Goal: Use online tool/utility: Utilize a website feature to perform a specific function

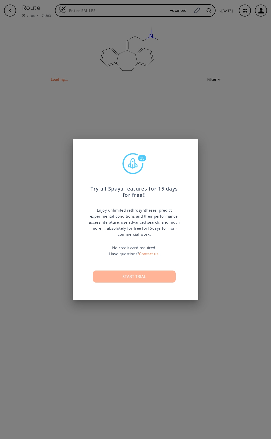
type input "N(CCC=C2(C1(=C(C=CC=C1)CCC3(=C2C=CC=C3))))(C)C"
click at [151, 280] on button "Start trial" at bounding box center [134, 277] width 83 height 12
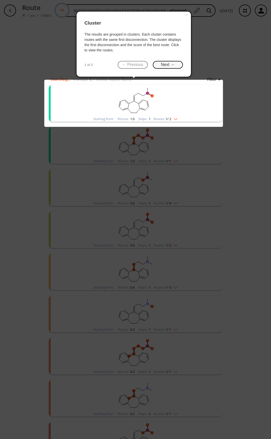
click at [177, 68] on button "Next →" at bounding box center [168, 65] width 30 height 8
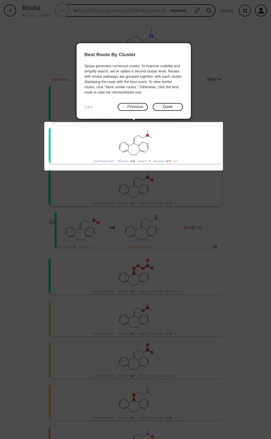
click at [167, 108] on button "Done" at bounding box center [168, 107] width 30 height 8
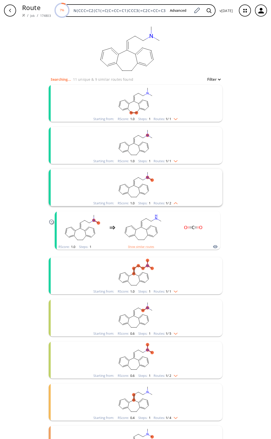
click at [175, 143] on rect "clusters" at bounding box center [135, 142] width 130 height 31
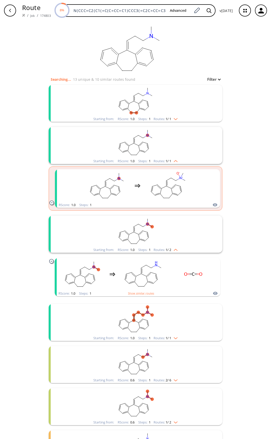
click at [181, 109] on rect "clusters" at bounding box center [135, 100] width 130 height 31
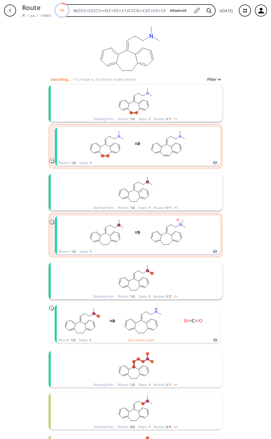
click at [169, 177] on rect "clusters" at bounding box center [135, 189] width 130 height 31
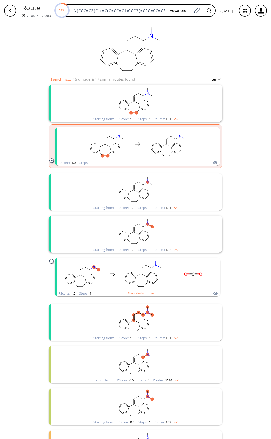
click at [169, 177] on rect "clusters" at bounding box center [135, 189] width 130 height 31
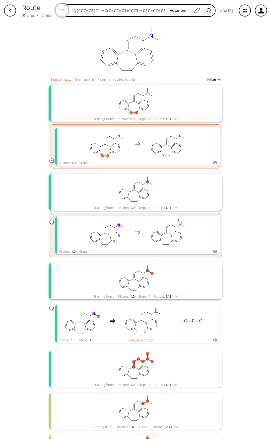
click at [186, 284] on rect "clusters" at bounding box center [135, 277] width 130 height 31
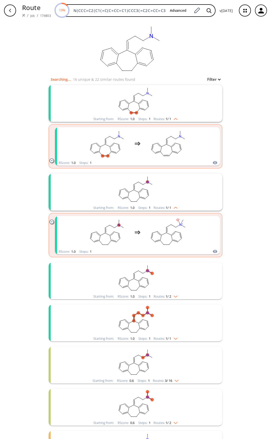
click at [186, 284] on rect "clusters" at bounding box center [135, 277] width 130 height 31
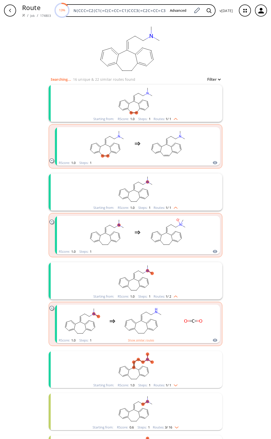
click at [202, 100] on div "Starting from: RScore : 1.0 Steps : 1 Routes: 1 / 1" at bounding box center [136, 103] width 174 height 37
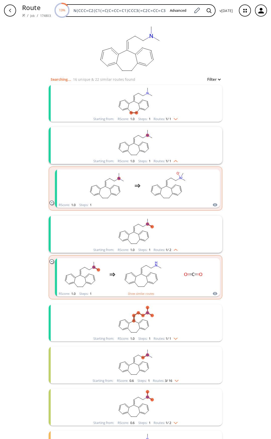
click at [202, 100] on div "Starting from: RScore : 1.0 Steps : 1 Routes: 1 / 1" at bounding box center [136, 103] width 174 height 37
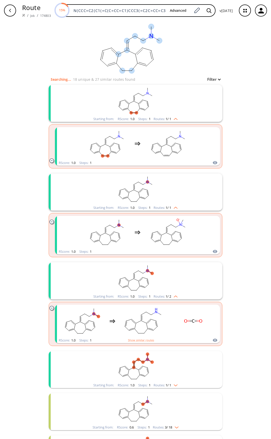
click at [148, 26] on ellipse at bounding box center [151, 27] width 6 height 6
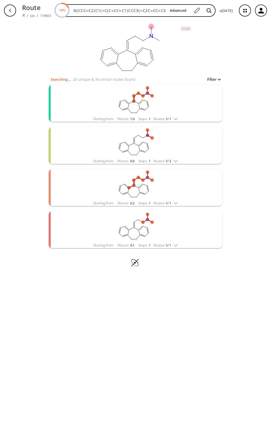
click at [168, 105] on rect "clusters" at bounding box center [135, 100] width 130 height 31
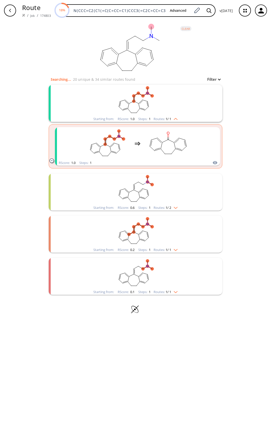
click at [175, 189] on rect "clusters" at bounding box center [135, 189] width 130 height 31
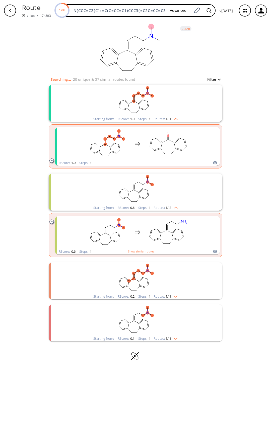
click at [184, 271] on rect "clusters" at bounding box center [135, 277] width 130 height 31
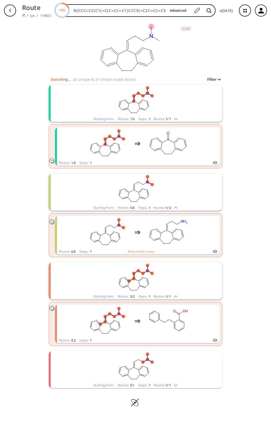
click at [183, 364] on rect "clusters" at bounding box center [135, 366] width 130 height 31
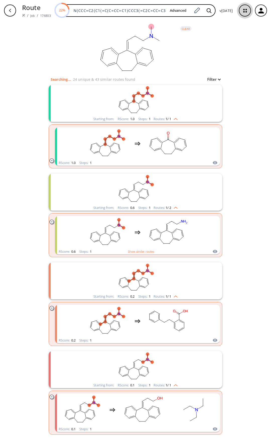
click at [245, 9] on icon "button" at bounding box center [244, 10] width 13 height 13
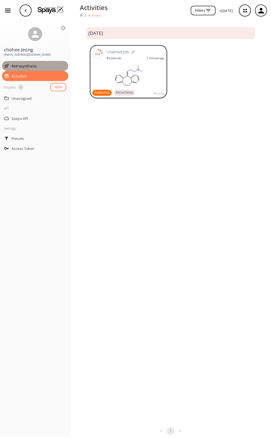
click at [32, 66] on span "Retrosynthesis" at bounding box center [39, 65] width 55 height 5
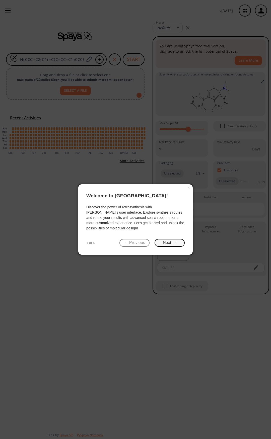
click at [161, 242] on button "Next →" at bounding box center [170, 243] width 30 height 8
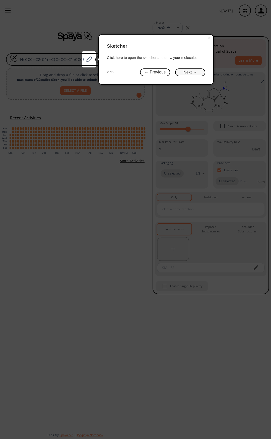
click at [196, 72] on button "Next →" at bounding box center [190, 73] width 30 height 8
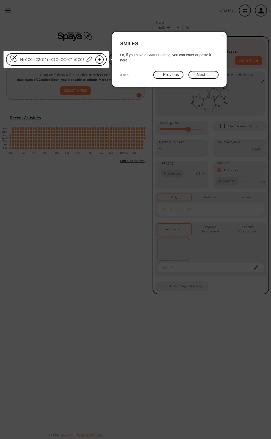
click at [195, 75] on button "Next →" at bounding box center [203, 75] width 30 height 8
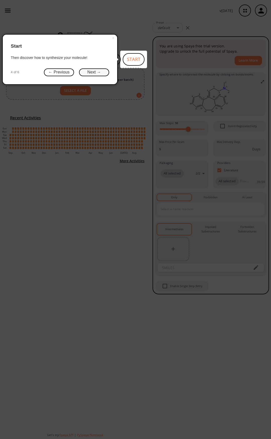
click at [92, 73] on button "Next →" at bounding box center [94, 73] width 30 height 8
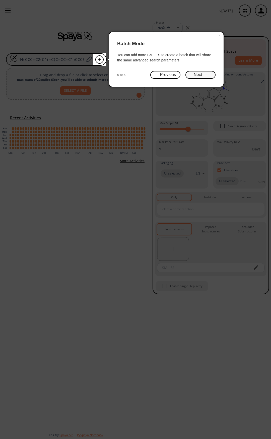
click at [212, 74] on button "Next →" at bounding box center [200, 75] width 30 height 8
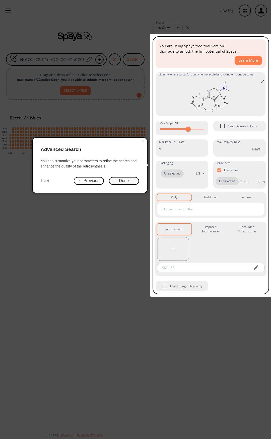
click at [125, 183] on button "Done" at bounding box center [124, 181] width 30 height 8
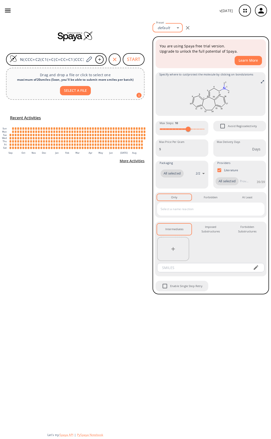
click at [170, 25] on body "v [DATE] chohee Jeong [EMAIL_ADDRESS][DOMAIN_NAME] Retrosynthesis Activities Pr…" at bounding box center [135, 219] width 271 height 439
click at [170, 25] on div at bounding box center [135, 219] width 271 height 439
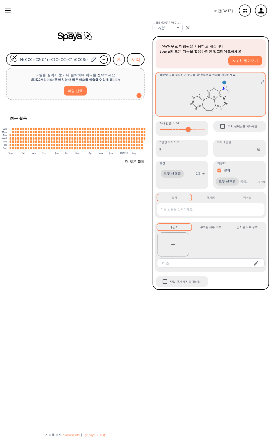
click at [226, 83] on ellipse at bounding box center [224, 83] width 4 height 4
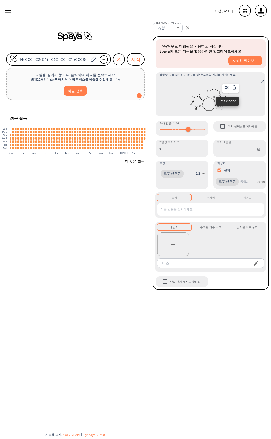
click at [227, 89] on icon at bounding box center [227, 87] width 5 height 5
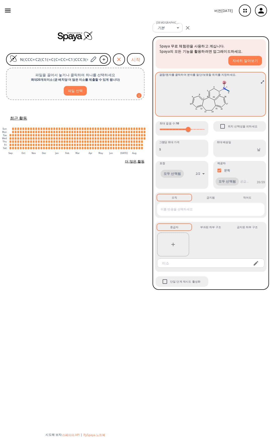
click at [228, 90] on icon at bounding box center [228, 90] width 2 height 1
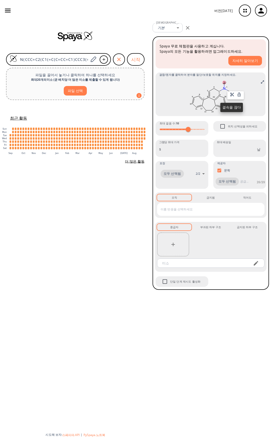
click at [231, 95] on icon at bounding box center [232, 95] width 4 height 4
click at [137, 60] on font "시작" at bounding box center [135, 59] width 9 height 6
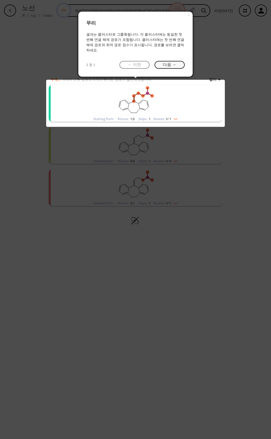
click at [176, 62] on font "다음 →" at bounding box center [169, 64] width 13 height 4
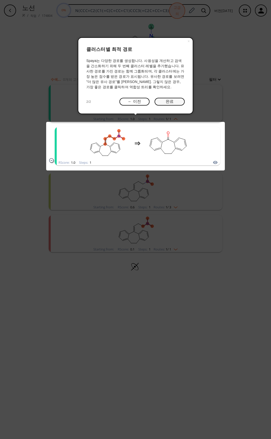
click at [173, 102] on font "완료" at bounding box center [170, 101] width 8 height 4
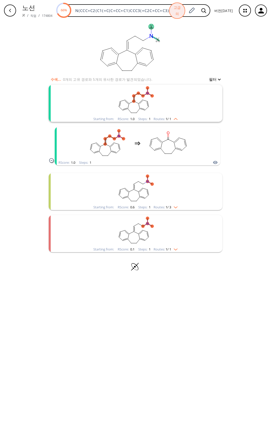
click at [163, 98] on rect "클러스터" at bounding box center [135, 100] width 130 height 31
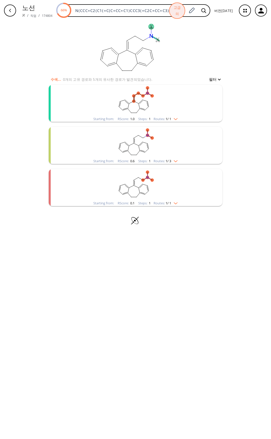
click at [163, 98] on rect "클러스터" at bounding box center [135, 100] width 130 height 31
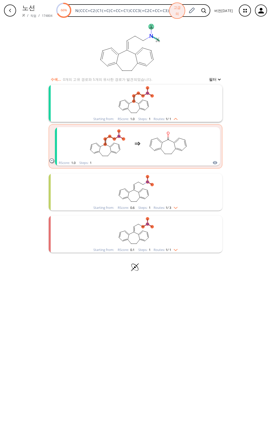
click at [163, 197] on rect "클러스터" at bounding box center [135, 189] width 130 height 31
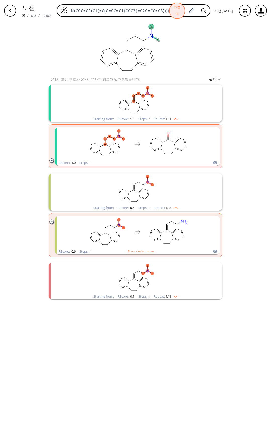
click at [166, 276] on rect "클러스터" at bounding box center [135, 277] width 130 height 31
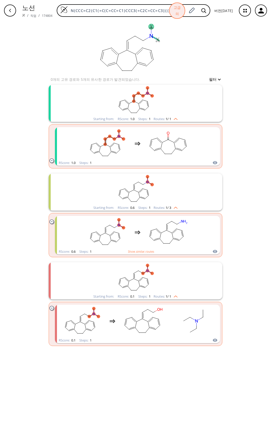
drag, startPoint x: 69, startPoint y: 10, endPoint x: 259, endPoint y: 21, distance: 190.8
click at [259, 21] on div "노선 / 직업 / 174804 N(CCC=C2(C1(=C(C=CC=C1)CCC3(=C2C=CC=C3))))(C)C 고급의 버전 [DATE] 분…" at bounding box center [135, 219] width 271 height 439
paste input "CC(C)N(CC(COC1=CC=C(C=C1)CC(=O)N)O)N=O"
type input "CC(C)N(CC(COC1=CC=C(C=C1)CC(=O)N)O)N=O"
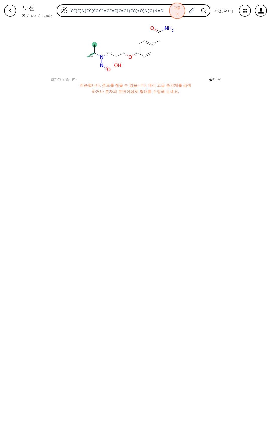
click at [214, 80] on font "필터" at bounding box center [213, 79] width 8 height 5
click at [216, 73] on div at bounding box center [135, 219] width 271 height 439
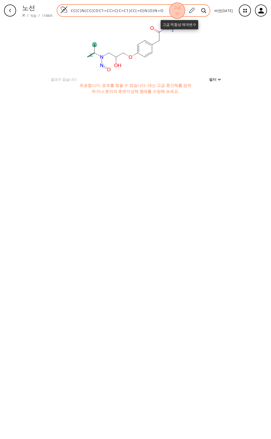
click at [178, 7] on font "고급의" at bounding box center [177, 10] width 7 height 11
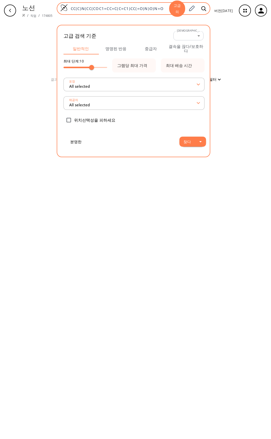
type input "All selected"
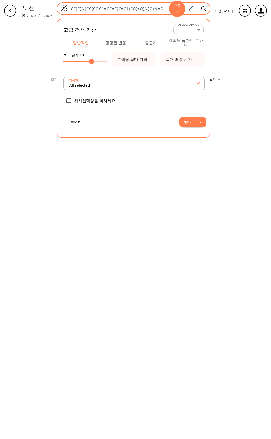
type input "All selected"
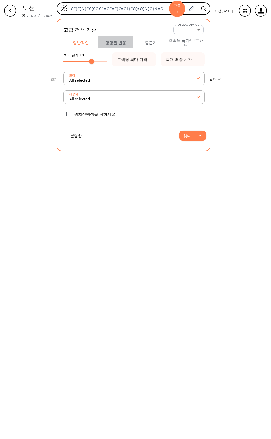
click at [118, 41] on font "명명된 반응" at bounding box center [115, 43] width 21 height 6
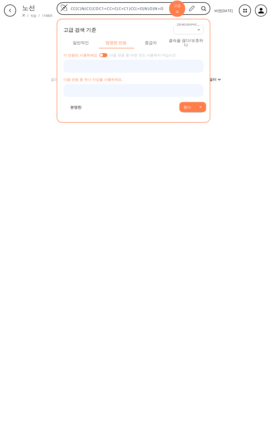
click at [150, 45] on font "중급자" at bounding box center [151, 43] width 12 height 6
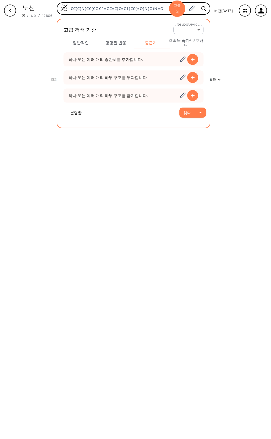
click at [185, 43] on font "결속을 끊다/보호하다" at bounding box center [186, 43] width 35 height 10
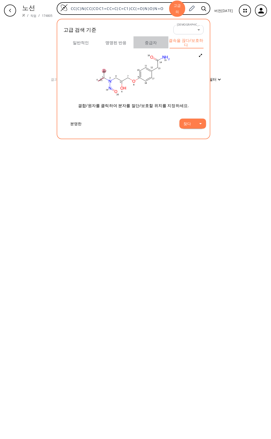
click at [153, 42] on font "중급자" at bounding box center [151, 43] width 12 height 6
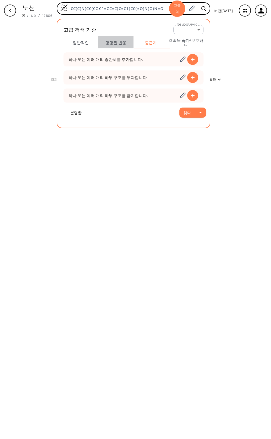
click at [121, 43] on font "명명된 반응" at bounding box center [115, 43] width 21 height 6
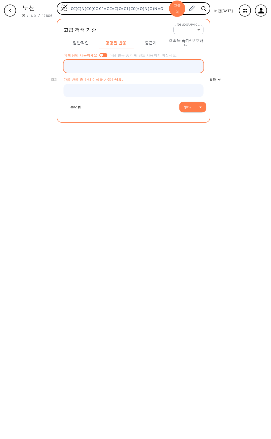
click at [85, 68] on input "text" at bounding box center [130, 66] width 128 height 9
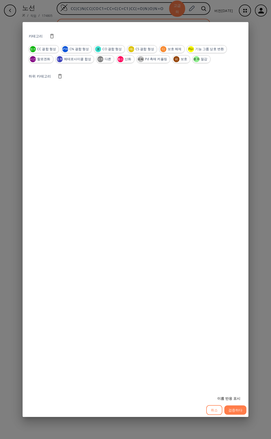
click at [214, 413] on font "취소" at bounding box center [214, 410] width 7 height 7
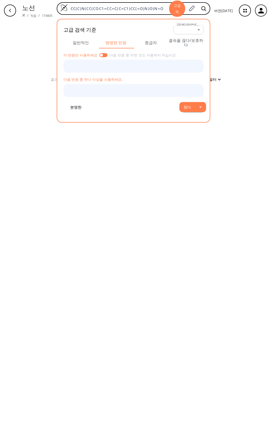
click at [82, 40] on font "일반적인" at bounding box center [81, 43] width 16 height 6
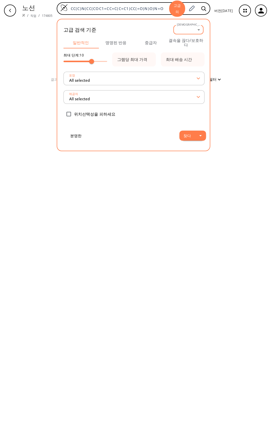
click at [185, 30] on body "노선 / 직업 / 174805 CC(C)N(CC(COC1=CC=C(C=C1)CC(=O)N)O)N=O 고급의 고급 검색 기준 사전 설정 ​ -1…" at bounding box center [135, 219] width 271 height 439
click at [185, 30] on div at bounding box center [135, 219] width 271 height 439
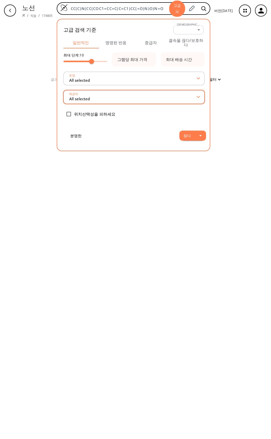
click at [118, 92] on div "제공자 All selected" at bounding box center [133, 97] width 141 height 14
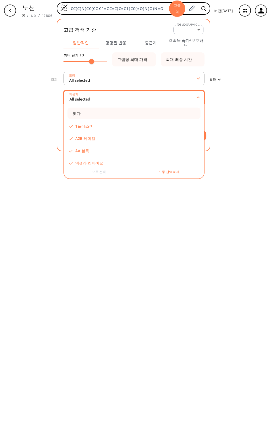
click at [118, 92] on div "제공자 All selected" at bounding box center [133, 97] width 141 height 14
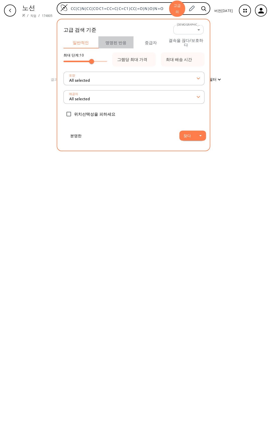
click at [123, 43] on font "명명된 반응" at bounding box center [115, 43] width 21 height 6
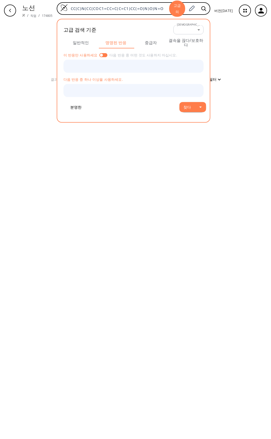
click at [149, 45] on font "중급자" at bounding box center [151, 43] width 12 height 6
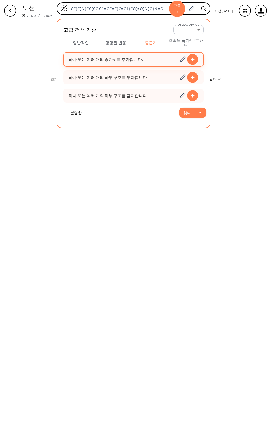
click at [193, 62] on div at bounding box center [192, 59] width 11 height 11
click at [193, 59] on icon at bounding box center [193, 60] width 4 height 4
click at [180, 62] on icon at bounding box center [182, 59] width 7 height 7
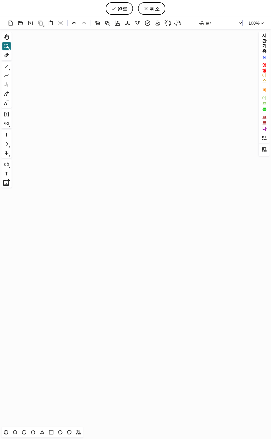
click at [88, 104] on icon "Created with [PERSON_NAME] 2.3.0" at bounding box center [136, 228] width 244 height 398
click at [155, 11] on font "취소" at bounding box center [155, 8] width 10 height 7
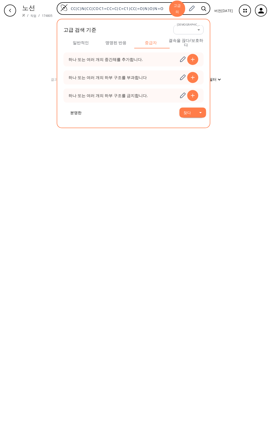
click at [196, 41] on font "결속을 끊다/보호하다" at bounding box center [186, 43] width 35 height 10
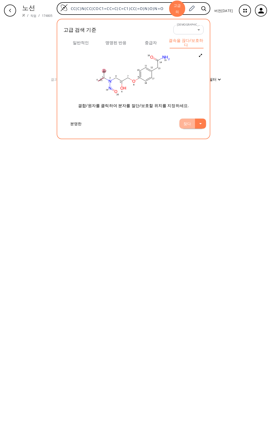
click at [188, 125] on font "찾다" at bounding box center [187, 123] width 8 height 5
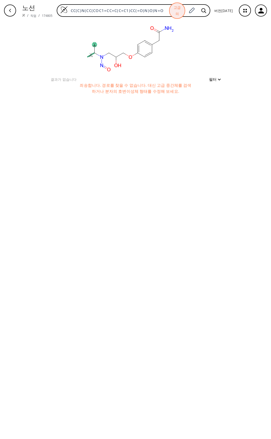
click at [29, 8] on font "노선" at bounding box center [28, 7] width 13 height 9
